Goal: Task Accomplishment & Management: Manage account settings

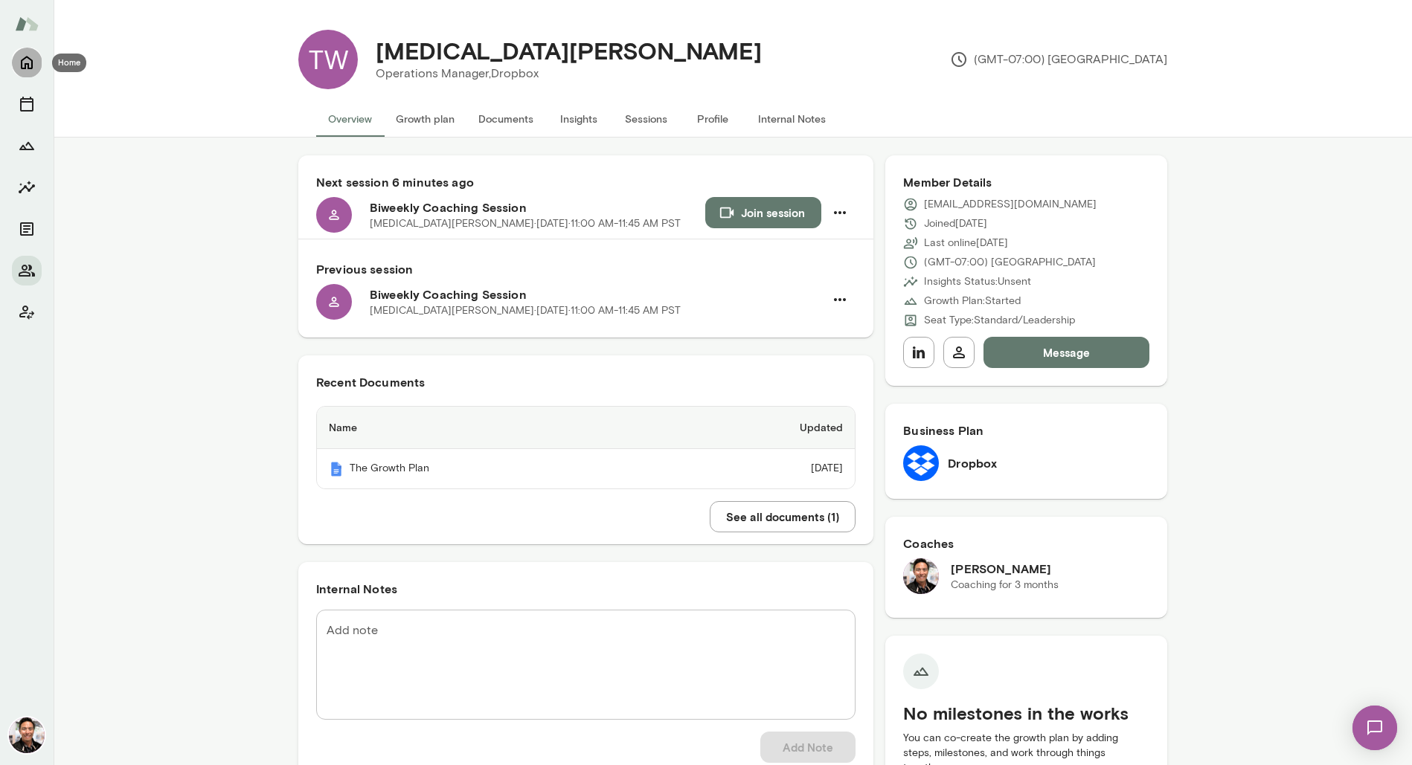
click at [28, 66] on icon "Home" at bounding box center [27, 63] width 12 height 13
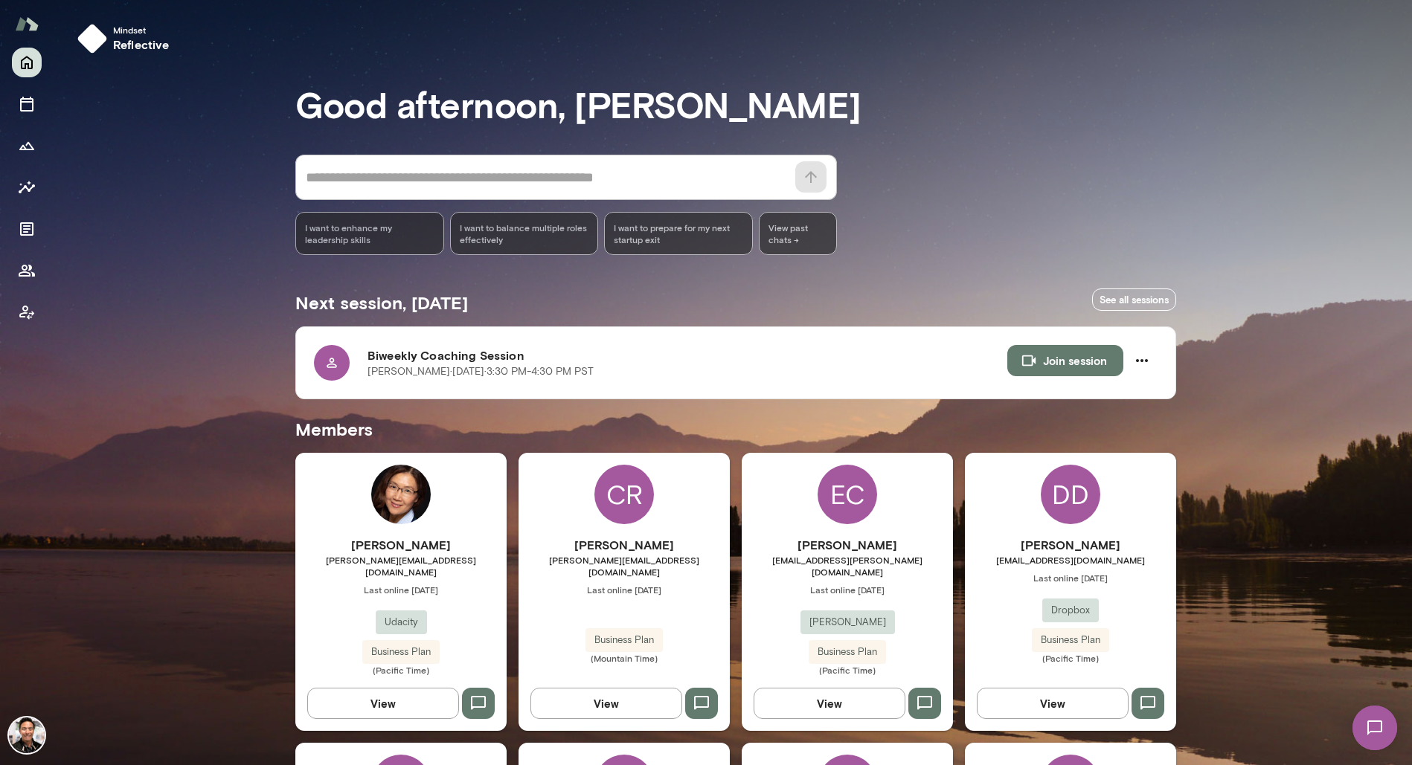
click at [1082, 495] on div "DD" at bounding box center [1071, 495] width 60 height 60
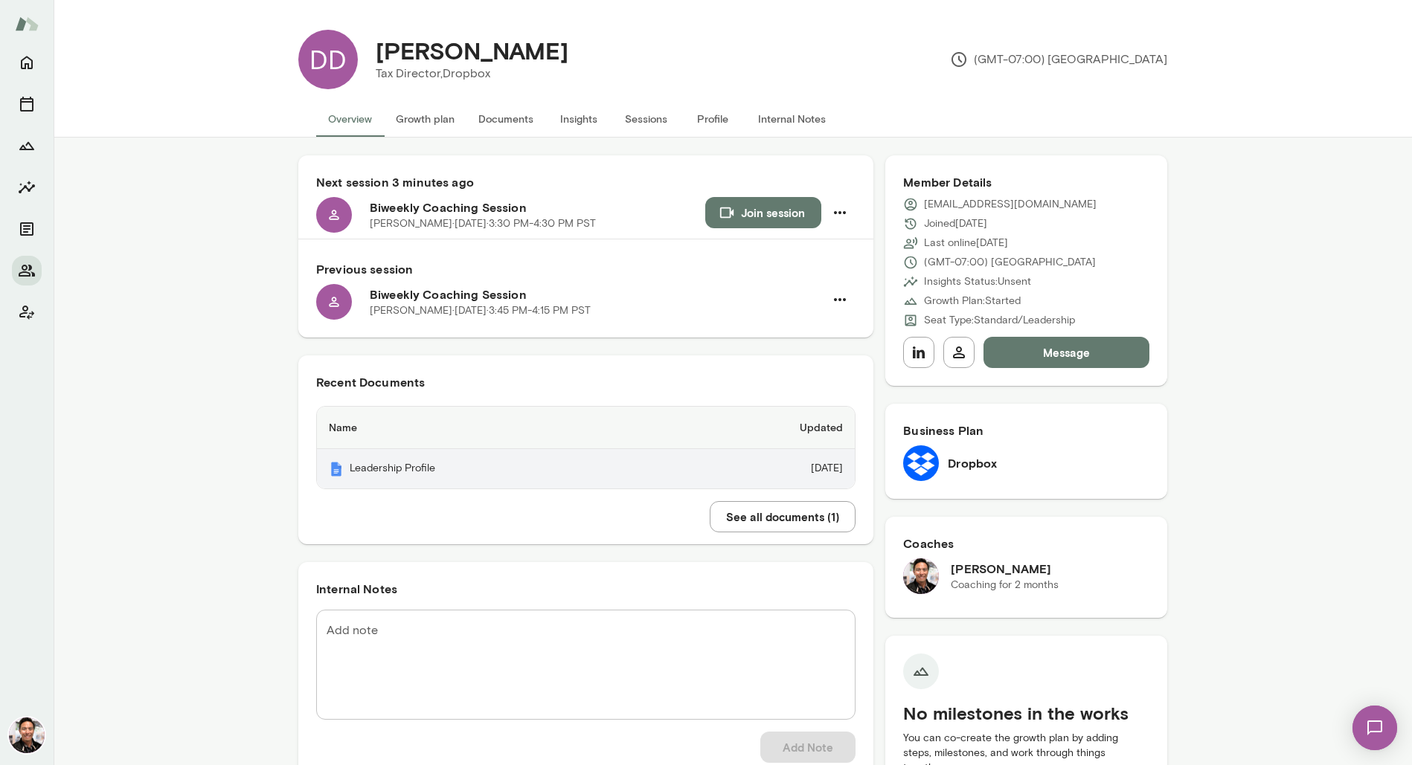
click at [588, 463] on th "Leadership Profile" at bounding box center [495, 468] width 356 height 39
click at [19, 732] on img at bounding box center [27, 736] width 36 height 36
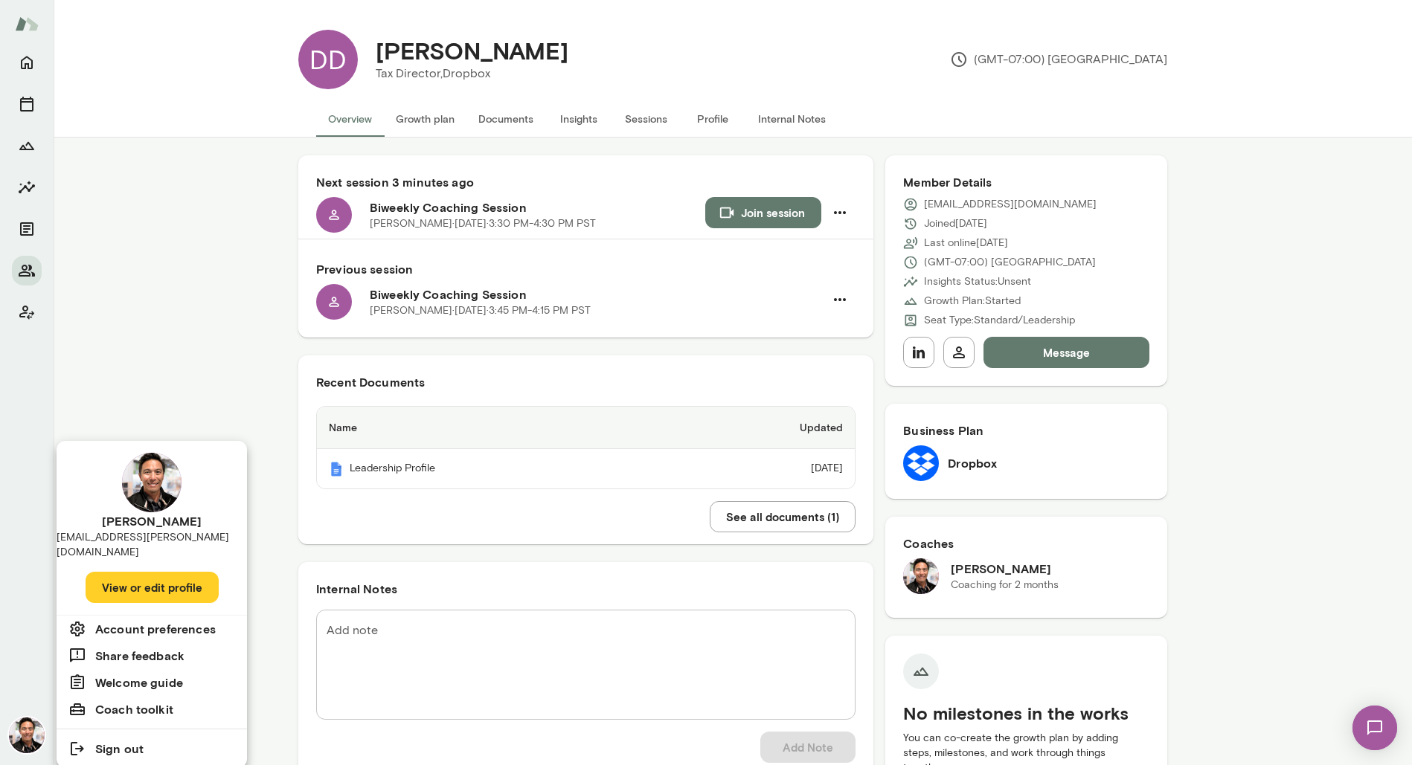
click at [132, 576] on button "View or edit profile" at bounding box center [152, 587] width 133 height 31
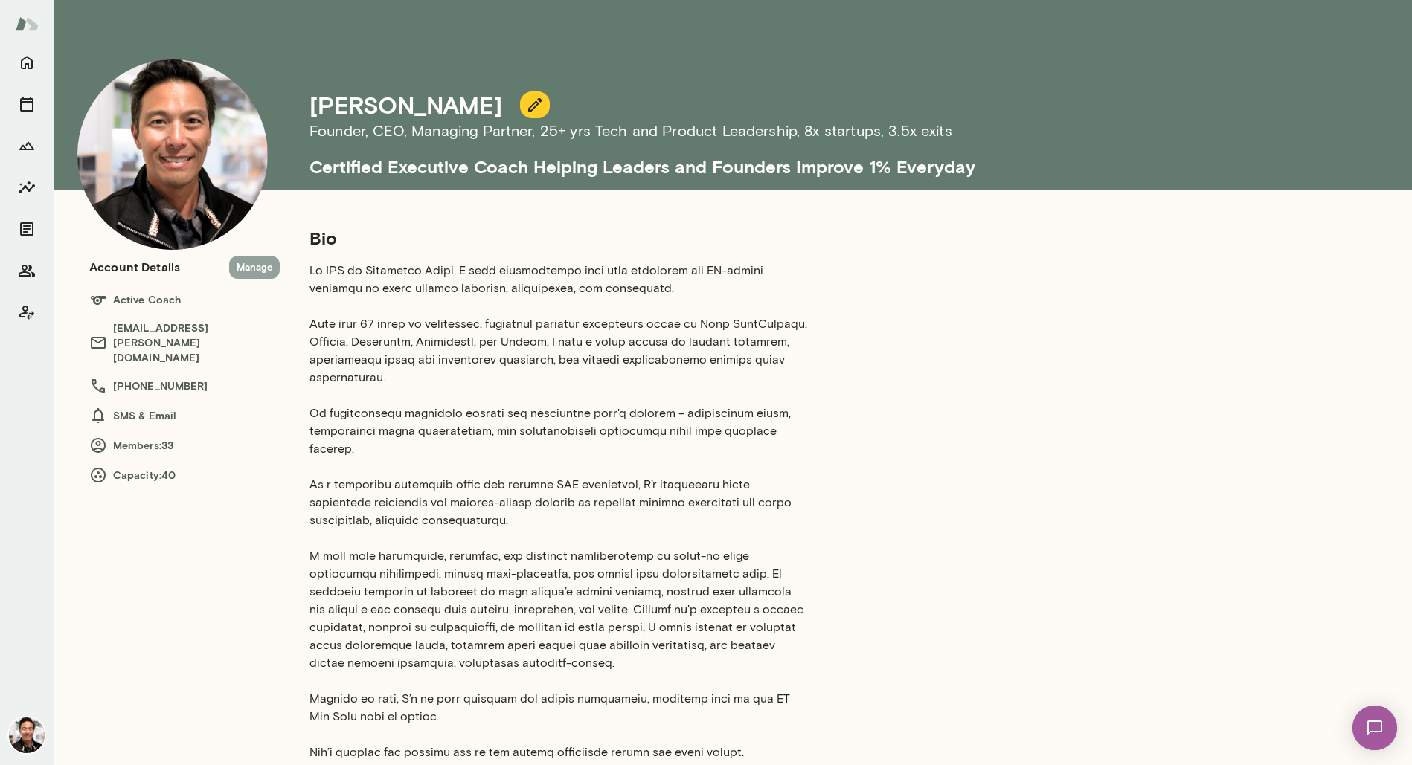
click at [256, 270] on button "Manage" at bounding box center [254, 267] width 51 height 23
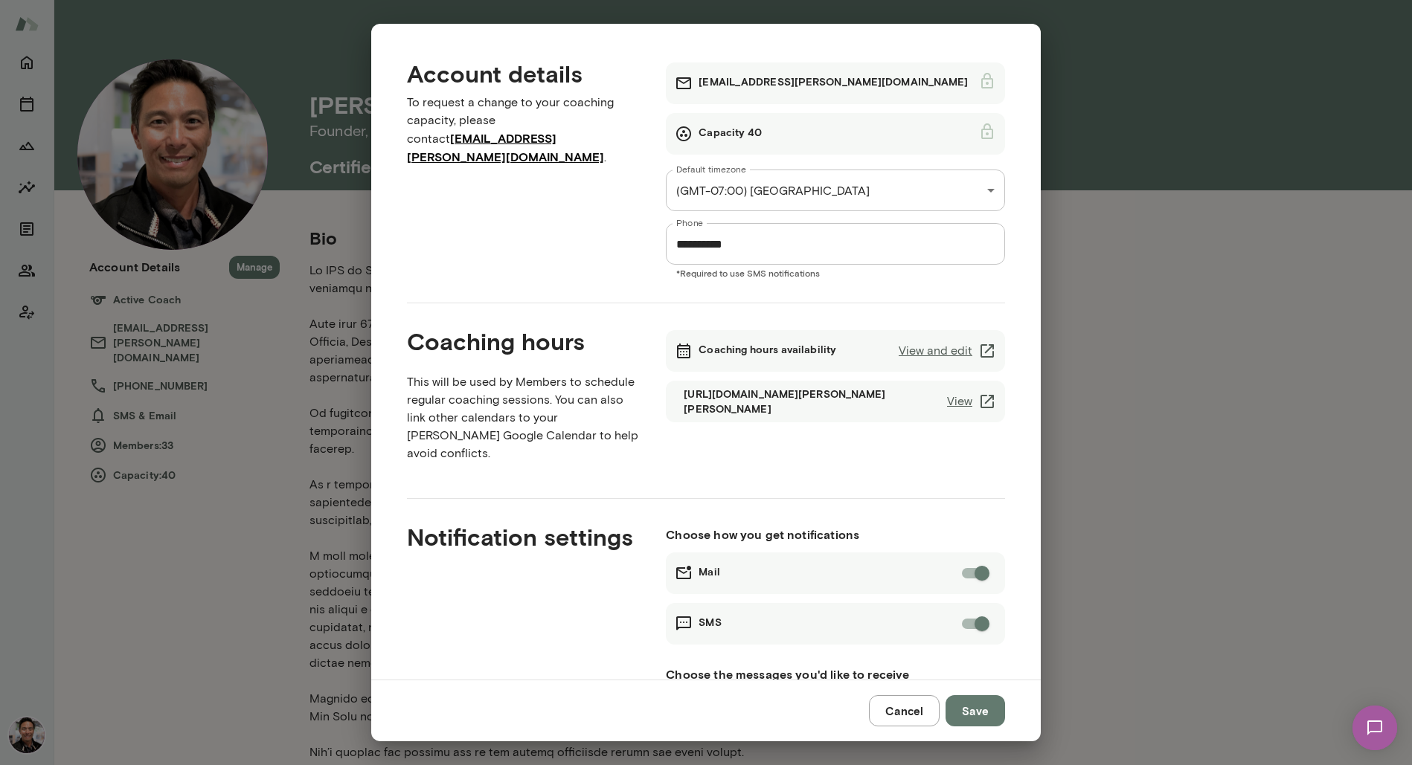
click at [971, 400] on link "View" at bounding box center [971, 402] width 49 height 18
click at [905, 715] on button "Cancel" at bounding box center [904, 711] width 71 height 31
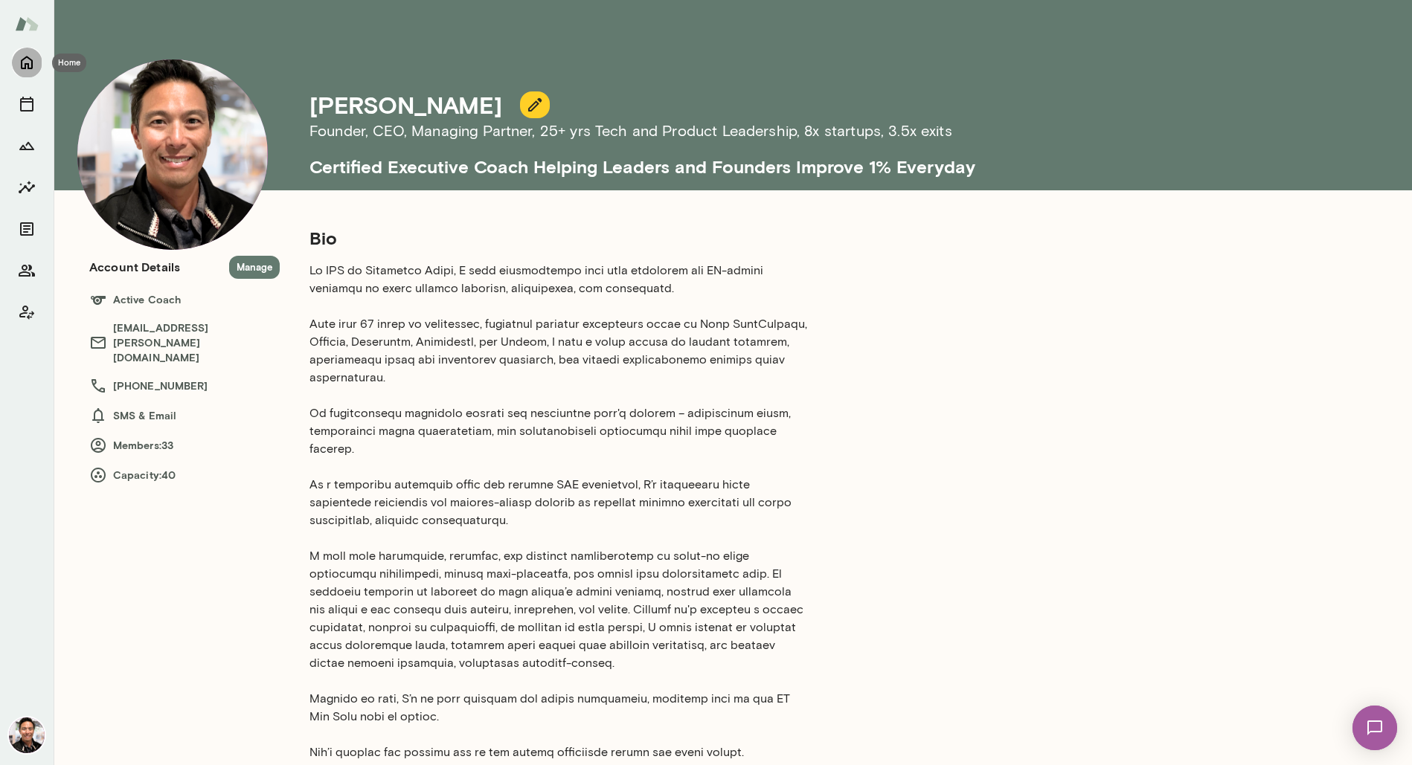
click at [31, 60] on icon "Home" at bounding box center [27, 63] width 12 height 13
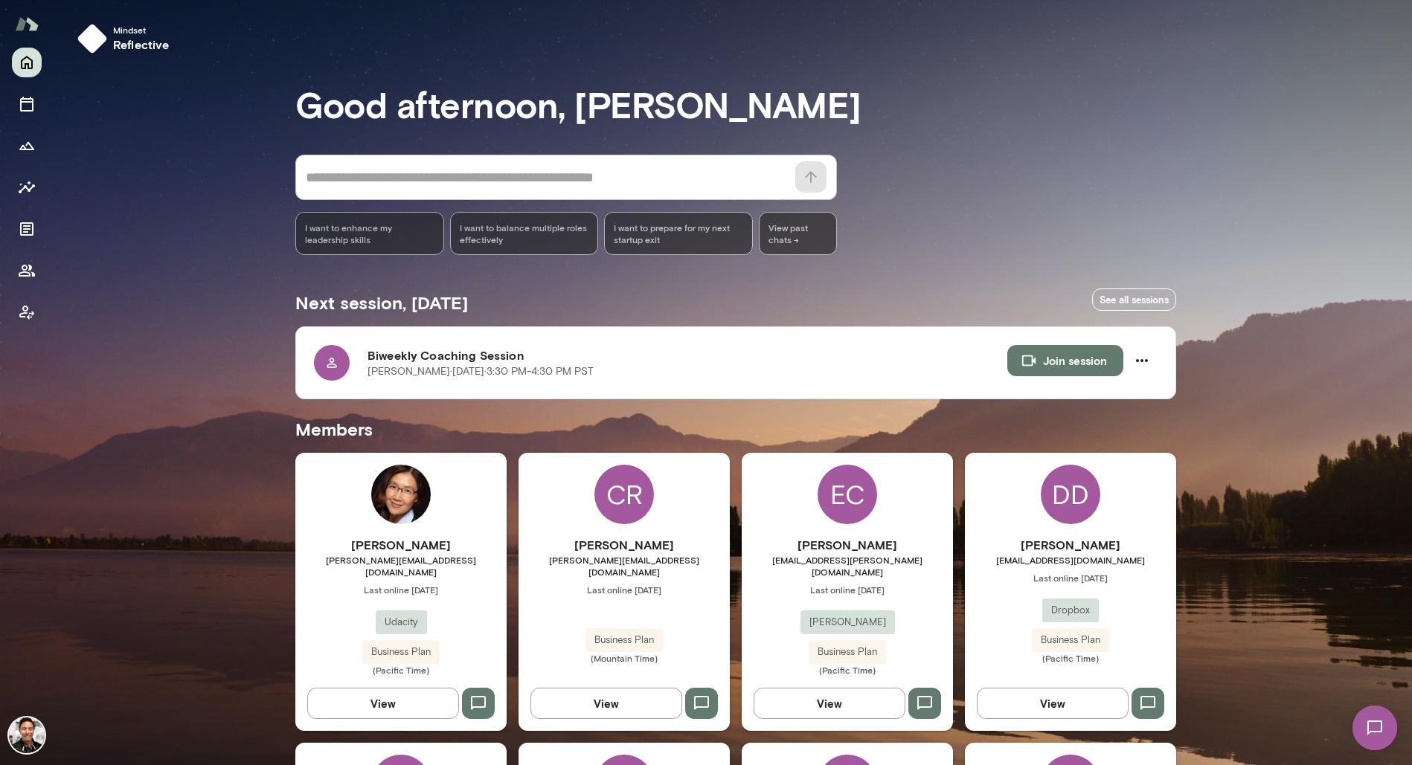
scroll to position [6, 0]
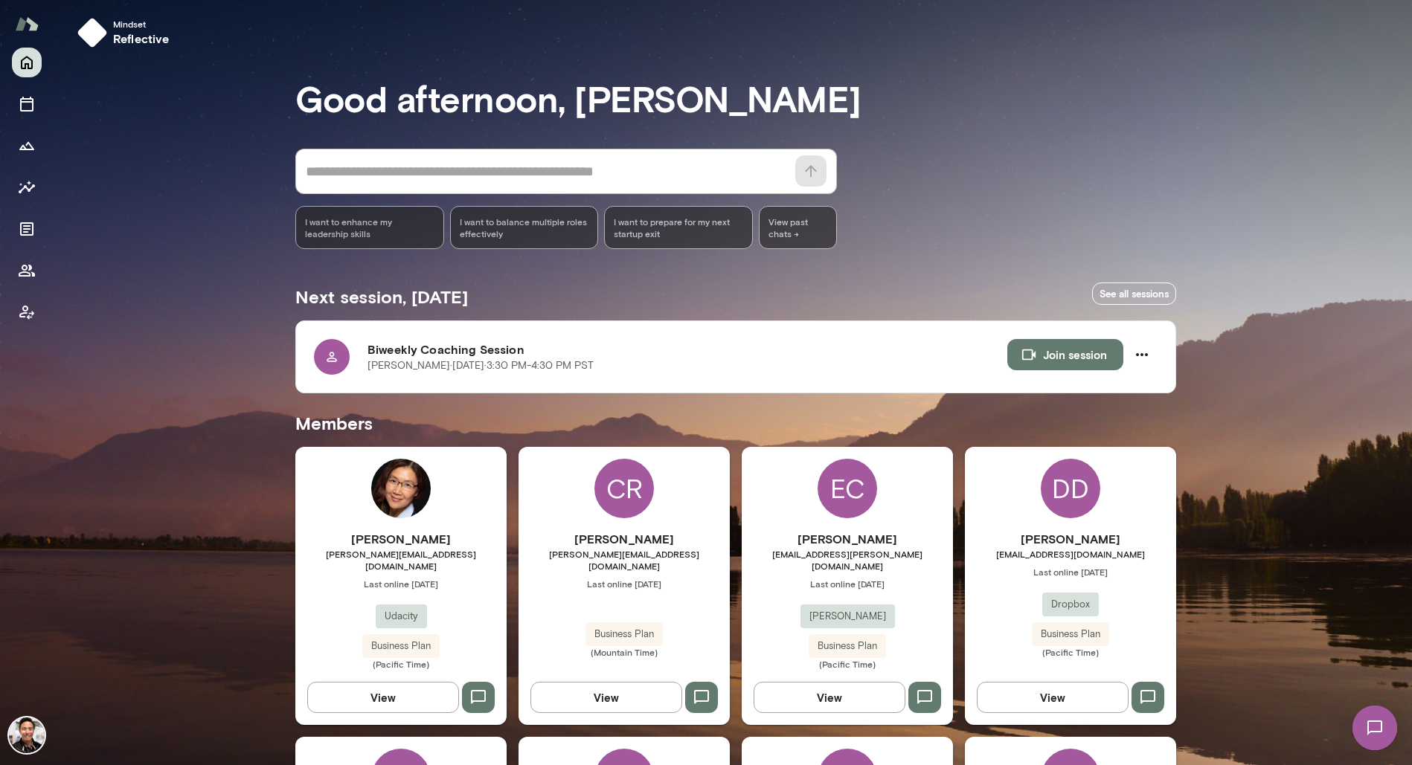
click at [1061, 500] on div "DD" at bounding box center [1071, 489] width 60 height 60
